Goal: Transaction & Acquisition: Purchase product/service

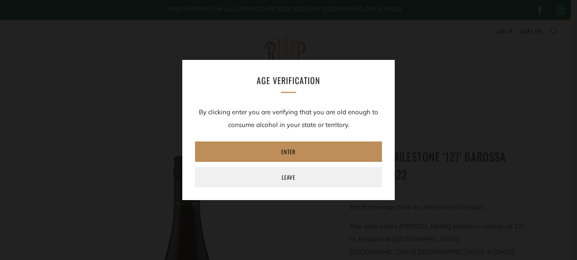
click at [323, 148] on link "Enter" at bounding box center [288, 152] width 187 height 20
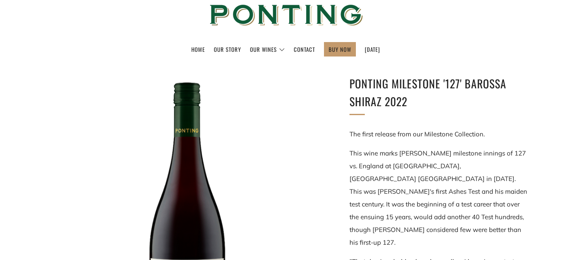
scroll to position [82, 0]
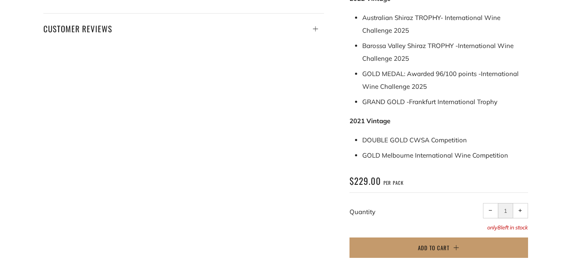
scroll to position [482, 0]
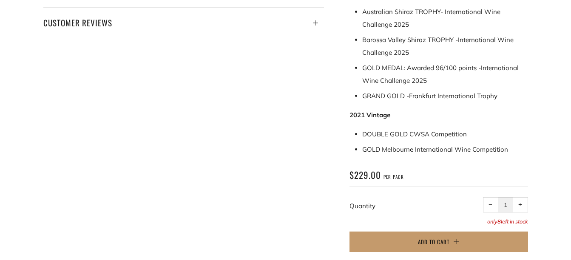
click at [519, 197] on button "+ Increase item quantity by one" at bounding box center [520, 204] width 15 height 15
type input "2"
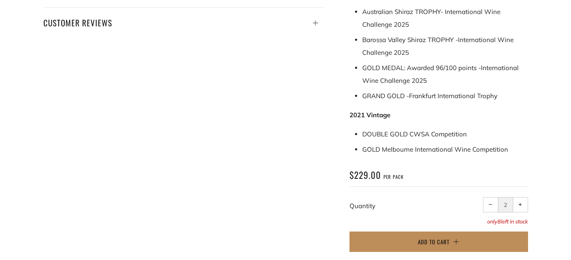
click at [444, 238] on span "Add to Cart" at bounding box center [433, 242] width 31 height 9
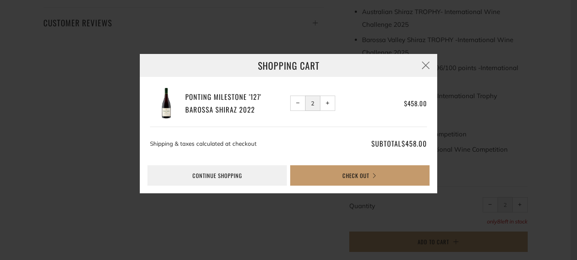
click at [300, 99] on button "− Reduce item quantity by one" at bounding box center [297, 103] width 15 height 15
click at [297, 105] on span "−" at bounding box center [298, 103] width 4 height 4
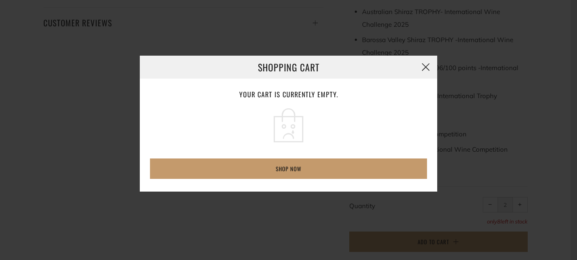
click at [425, 65] on button "button" at bounding box center [425, 67] width 23 height 23
